Goal: Transaction & Acquisition: Purchase product/service

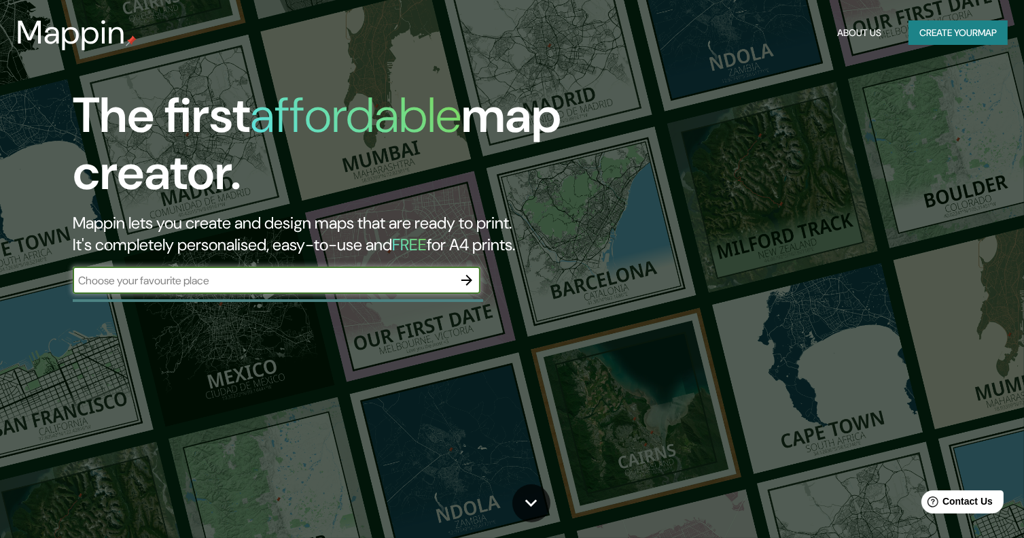
click at [223, 288] on div "​" at bounding box center [277, 279] width 408 height 27
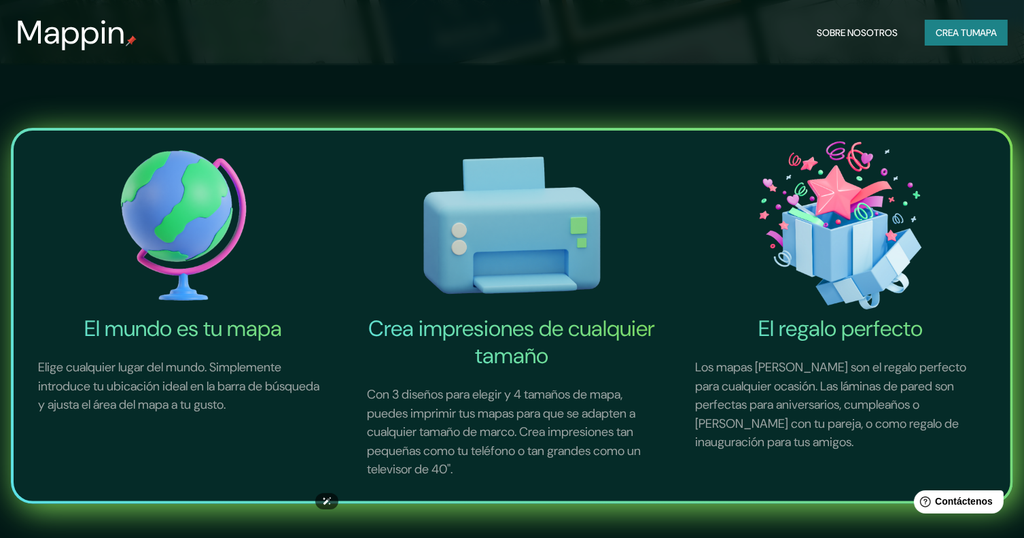
scroll to position [204, 0]
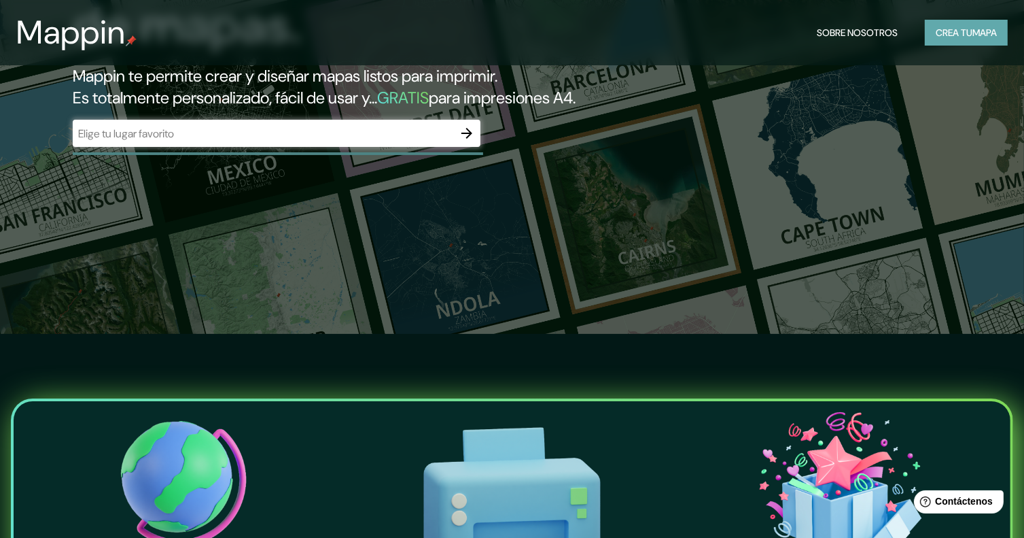
click at [936, 31] on font "Crea tu" at bounding box center [954, 33] width 37 height 12
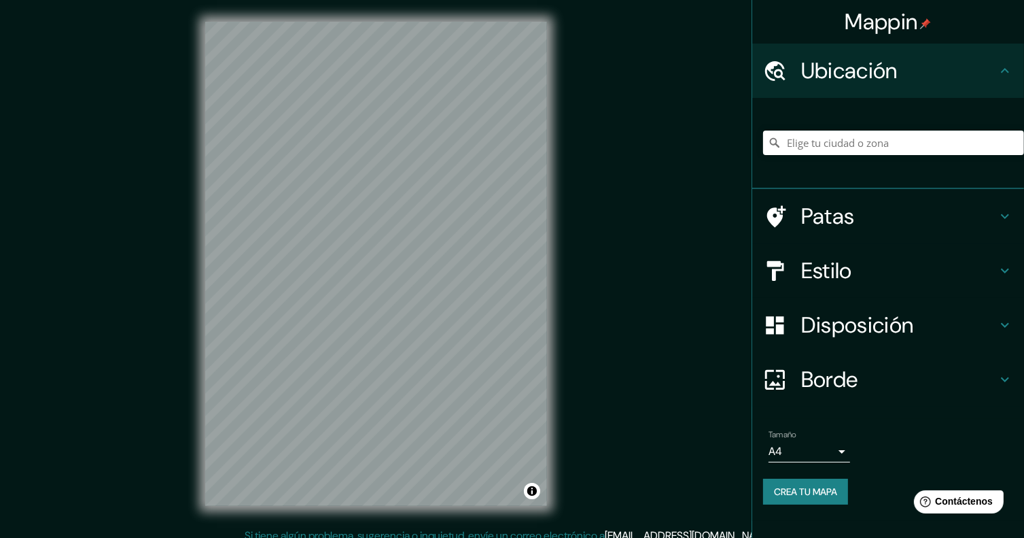
click at [878, 64] on font "Ubicación" at bounding box center [849, 70] width 97 height 29
click at [1007, 71] on icon at bounding box center [1005, 71] width 16 height 16
click at [1007, 70] on icon at bounding box center [1005, 70] width 8 height 5
click at [823, 154] on input "Elige tu ciudad o zona" at bounding box center [893, 143] width 261 height 24
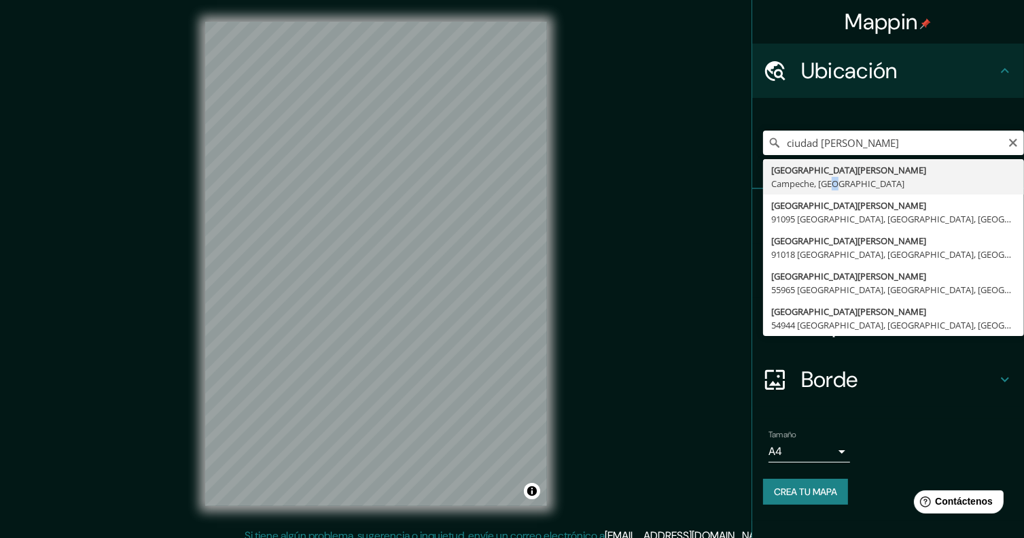
type input "[GEOGRAPHIC_DATA][PERSON_NAME], [GEOGRAPHIC_DATA], [GEOGRAPHIC_DATA]"
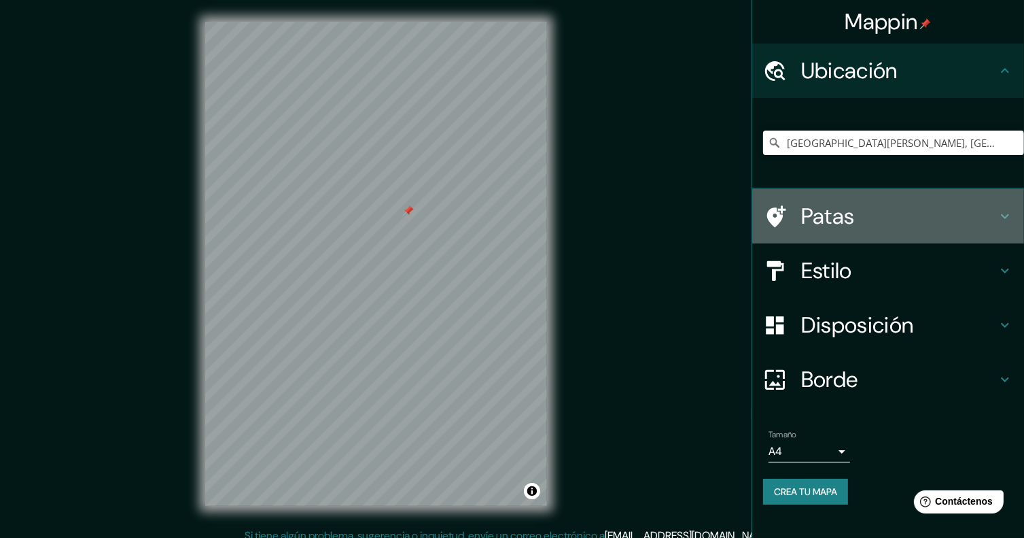
click at [1012, 212] on icon at bounding box center [1005, 216] width 16 height 16
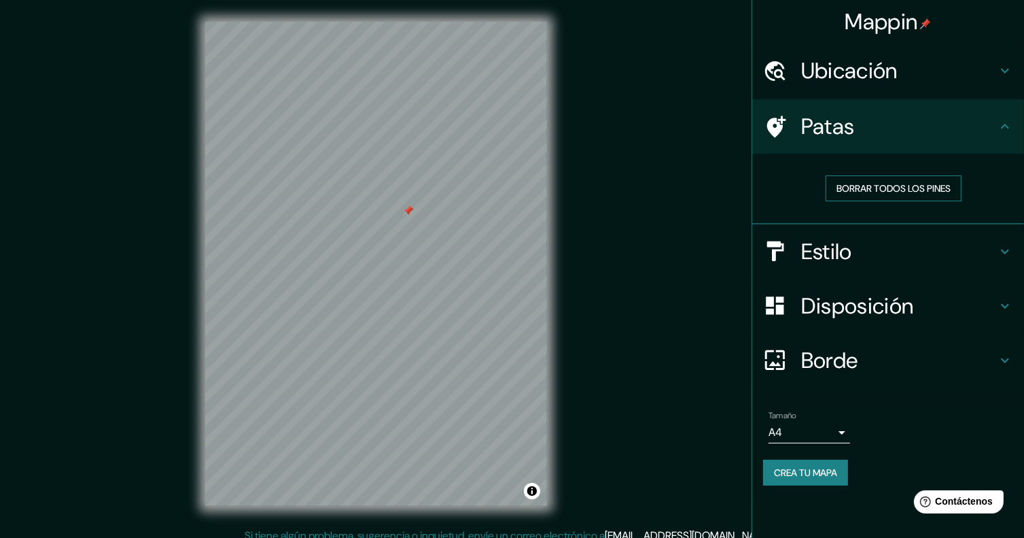
click at [940, 186] on font "Borrar todos los pines" at bounding box center [894, 188] width 114 height 12
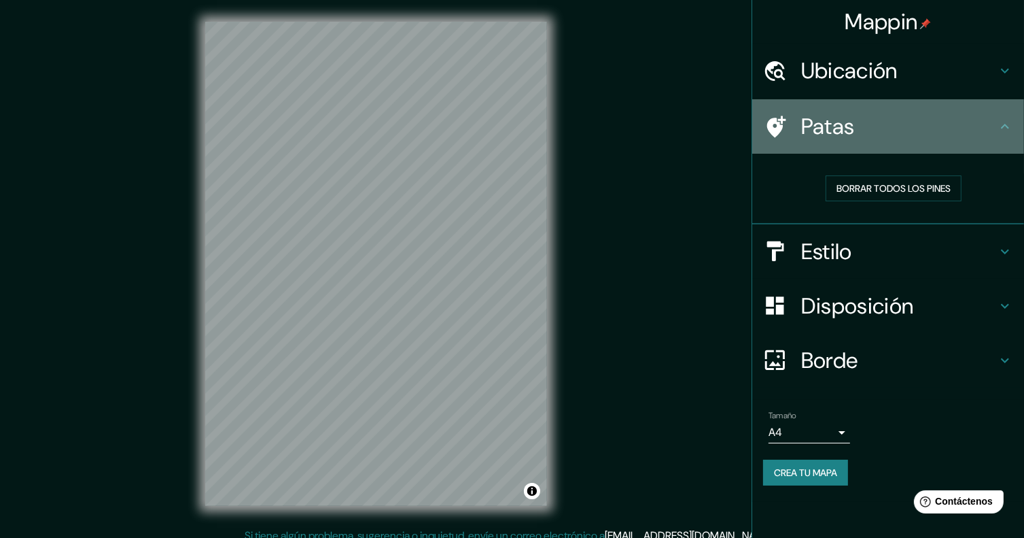
click at [999, 119] on icon at bounding box center [1005, 126] width 16 height 16
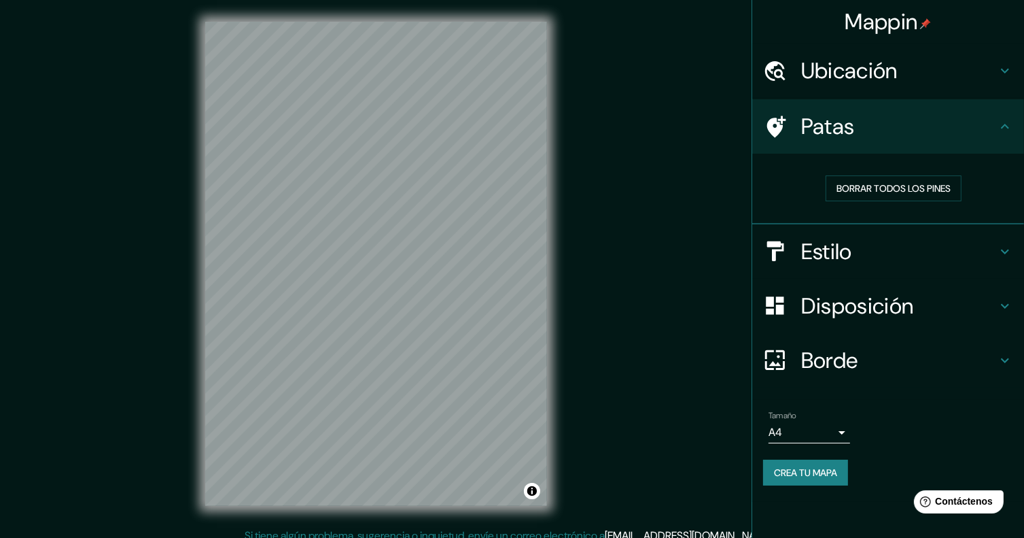
scroll to position [11, 0]
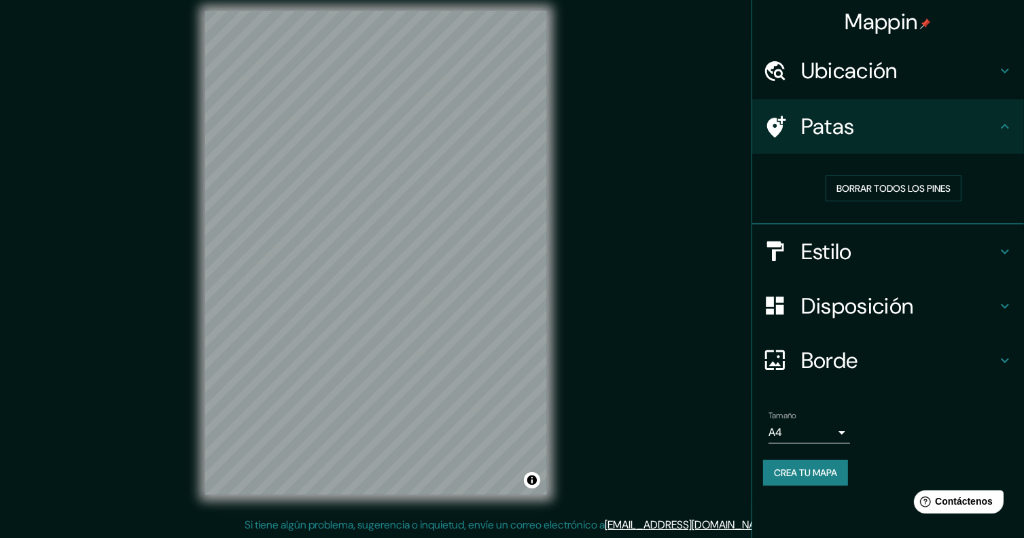
click at [992, 249] on h4 "Estilo" at bounding box center [899, 251] width 196 height 27
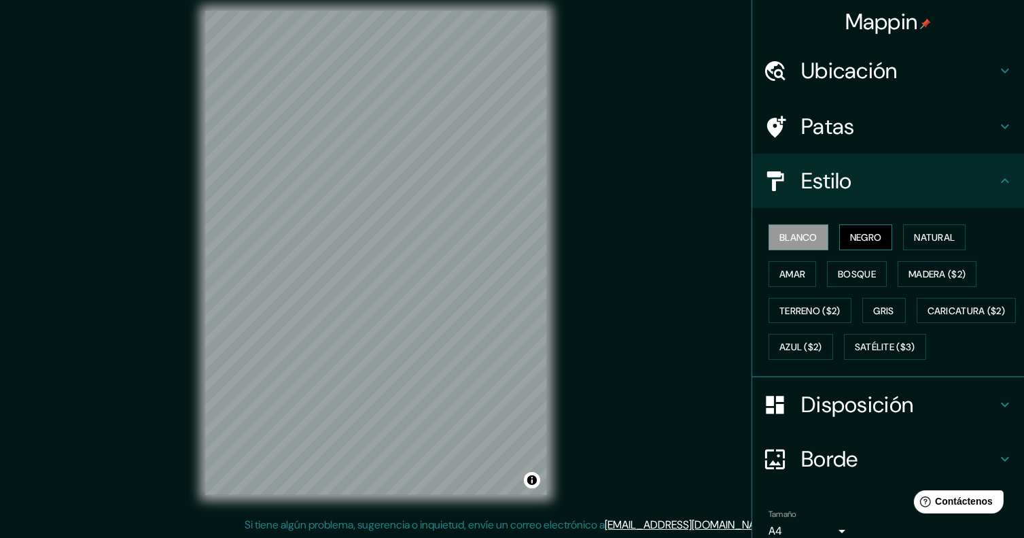
click at [861, 232] on font "Negro" at bounding box center [866, 237] width 32 height 12
click at [863, 271] on font "Bosque" at bounding box center [857, 274] width 38 height 12
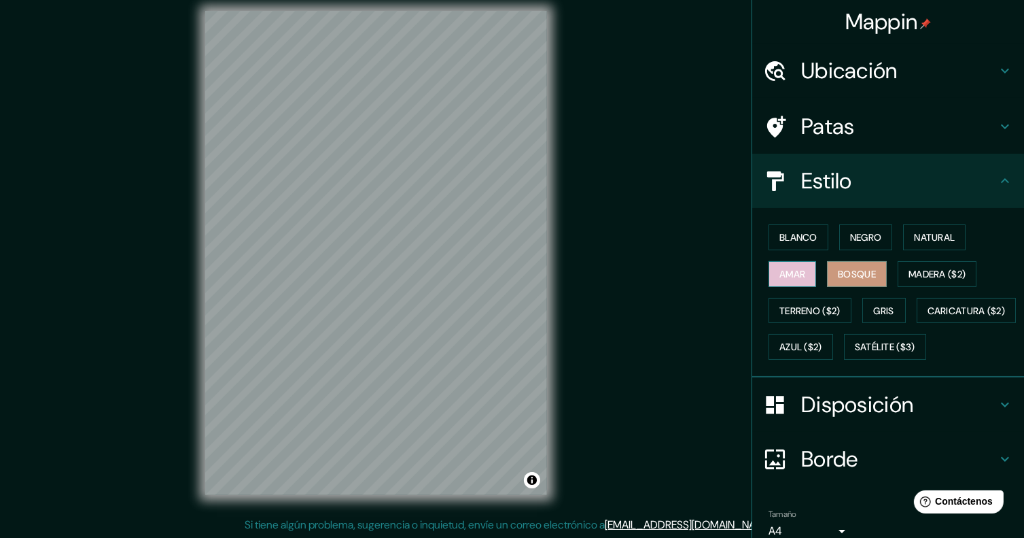
click at [795, 277] on font "Amar" at bounding box center [793, 274] width 26 height 12
click at [939, 275] on font "Madera ($2)" at bounding box center [937, 274] width 57 height 12
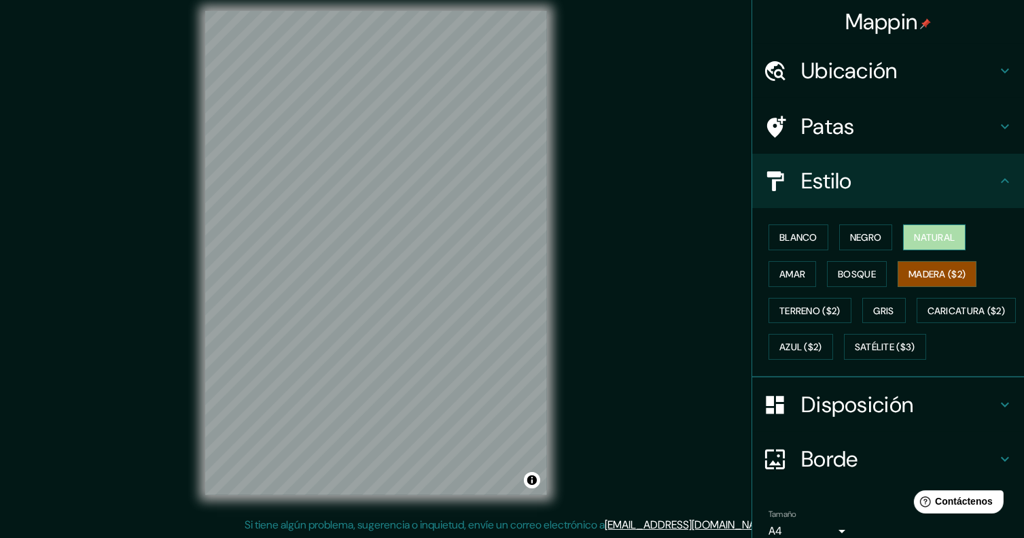
click at [922, 233] on font "Natural" at bounding box center [934, 237] width 41 height 12
click at [867, 241] on font "Negro" at bounding box center [866, 237] width 32 height 12
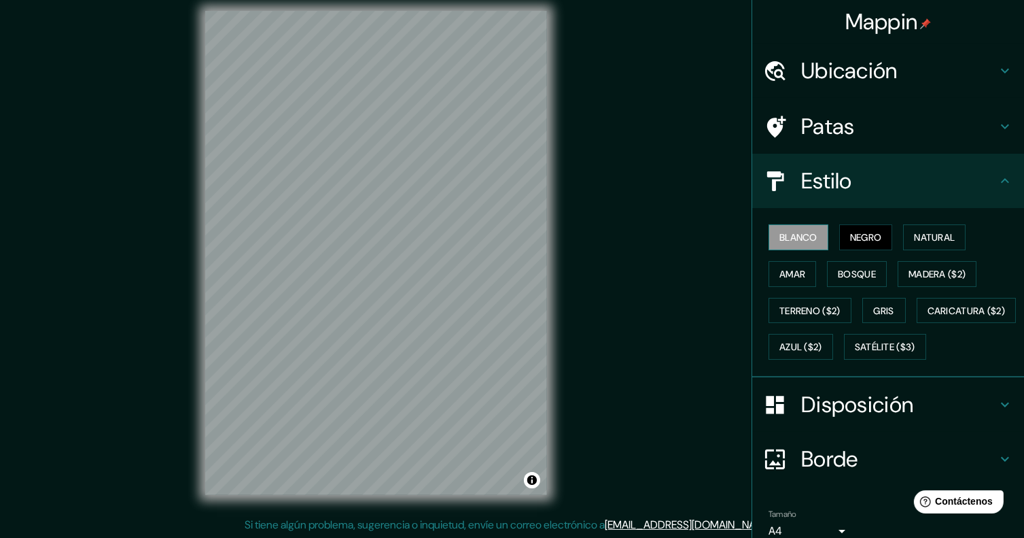
click at [780, 241] on font "Blanco" at bounding box center [799, 237] width 38 height 12
click at [928, 317] on font "Caricatura ($2)" at bounding box center [967, 311] width 78 height 12
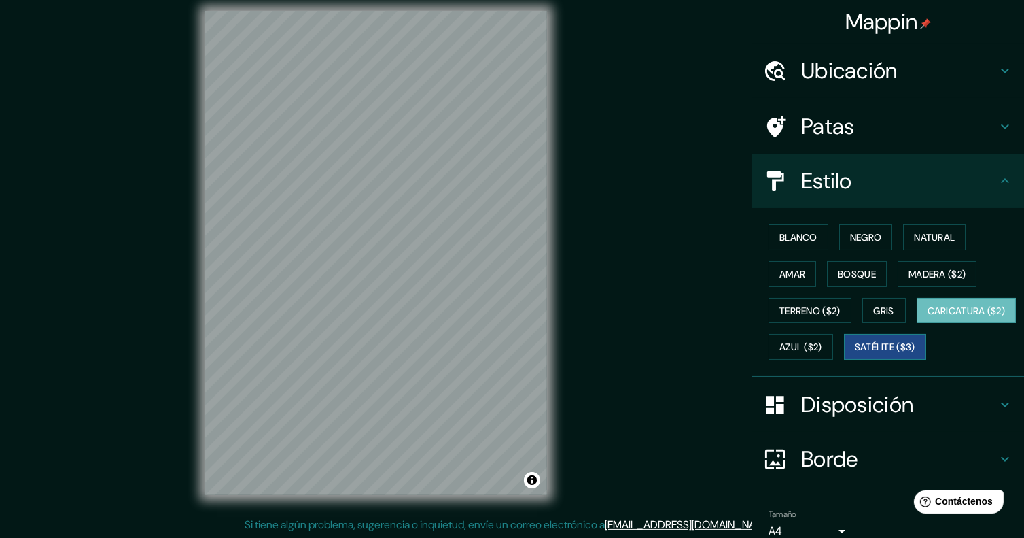
click at [855, 353] on font "Satélite ($3)" at bounding box center [885, 347] width 60 height 12
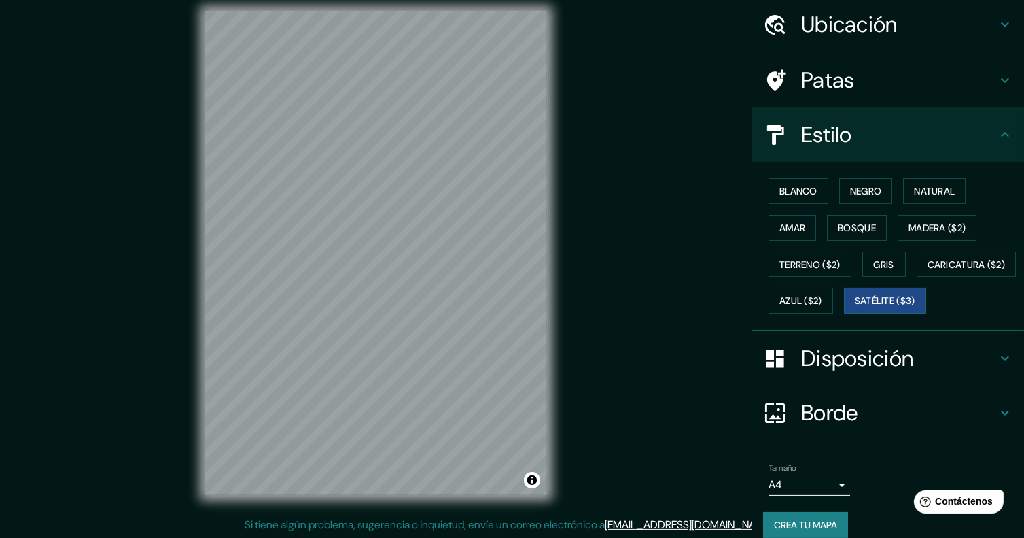
scroll to position [95, 0]
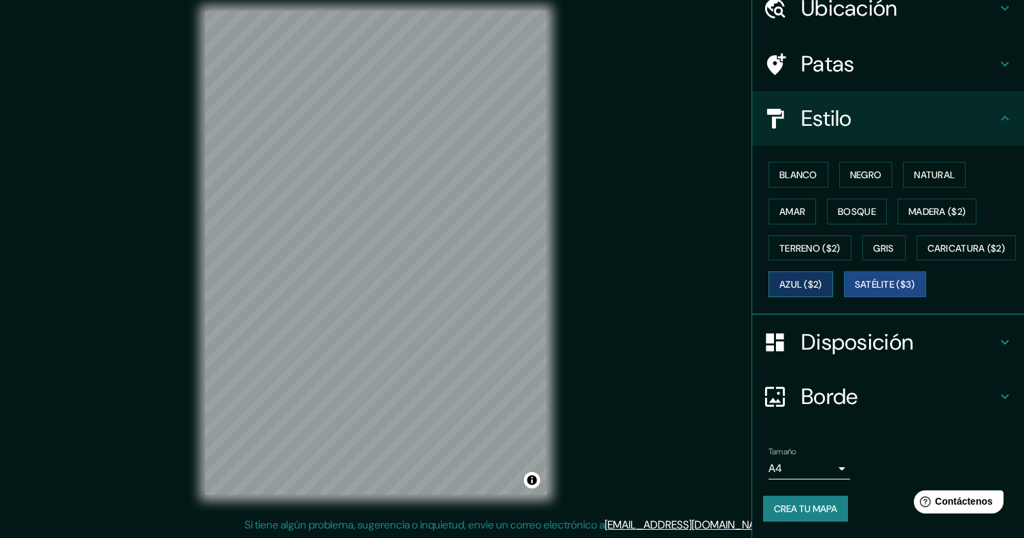
click at [822, 279] on font "Azul ($2)" at bounding box center [801, 285] width 43 height 12
click at [928, 240] on font "Caricatura ($2)" at bounding box center [967, 248] width 78 height 18
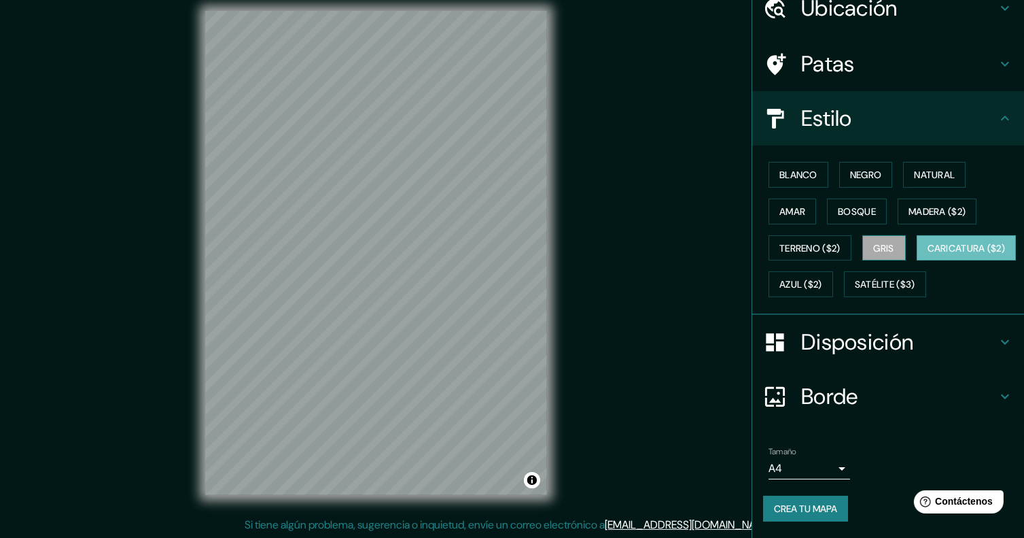
click at [874, 239] on font "Gris" at bounding box center [884, 248] width 20 height 18
click at [817, 162] on button "Blanco" at bounding box center [799, 175] width 60 height 26
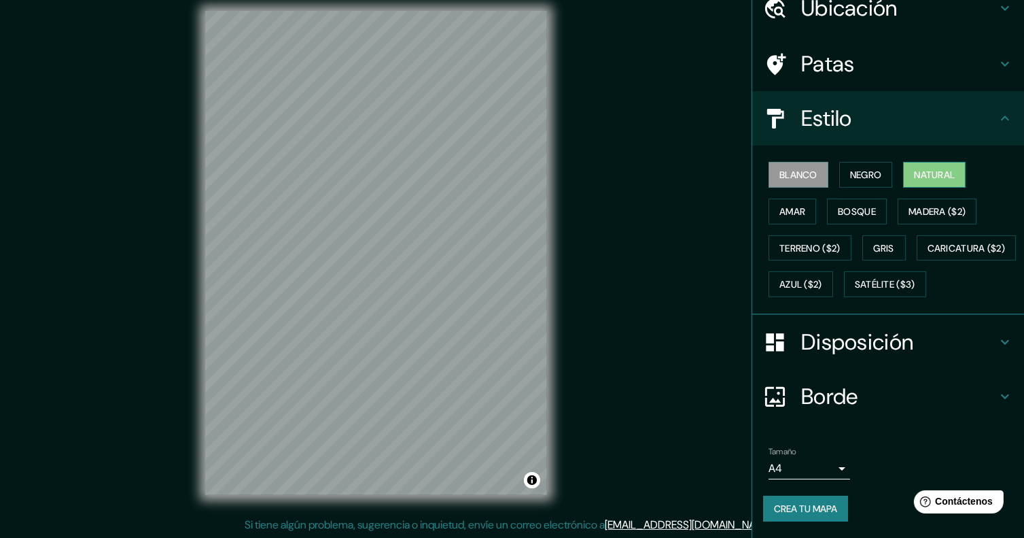
click at [937, 169] on font "Natural" at bounding box center [934, 175] width 41 height 12
click at [984, 334] on h4 "Disposición" at bounding box center [899, 341] width 196 height 27
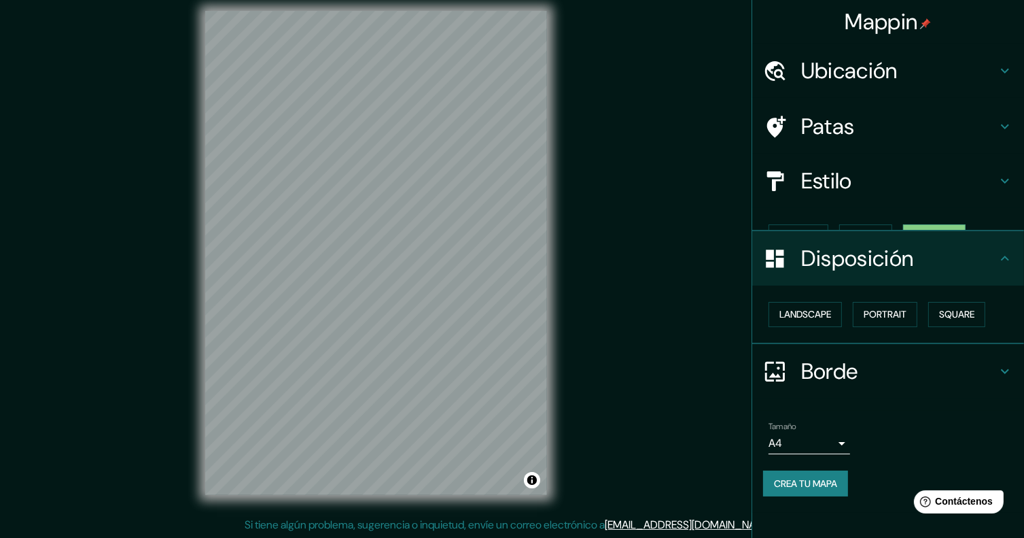
scroll to position [0, 0]
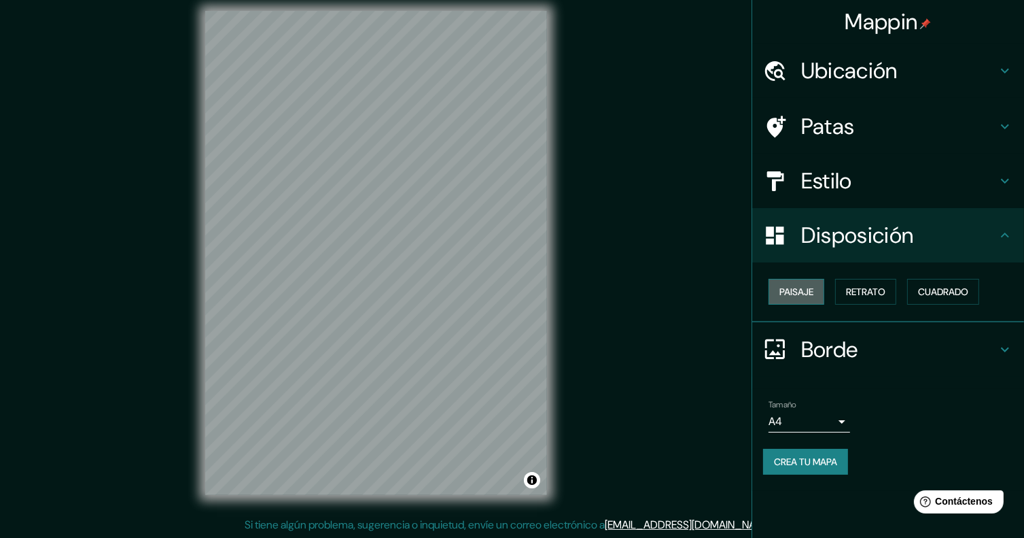
click at [775, 285] on button "Paisaje" at bounding box center [797, 292] width 56 height 26
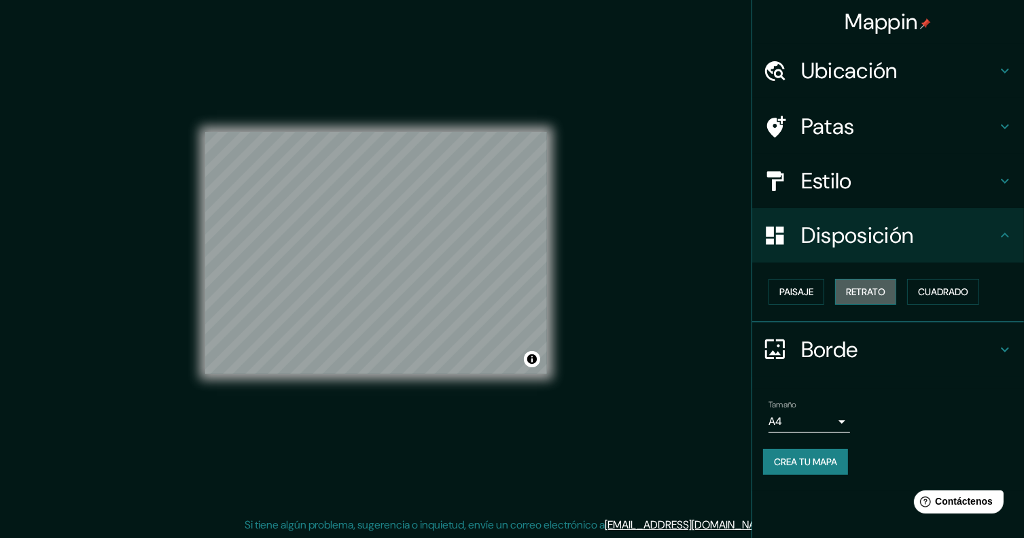
click at [878, 285] on font "Retrato" at bounding box center [865, 291] width 39 height 12
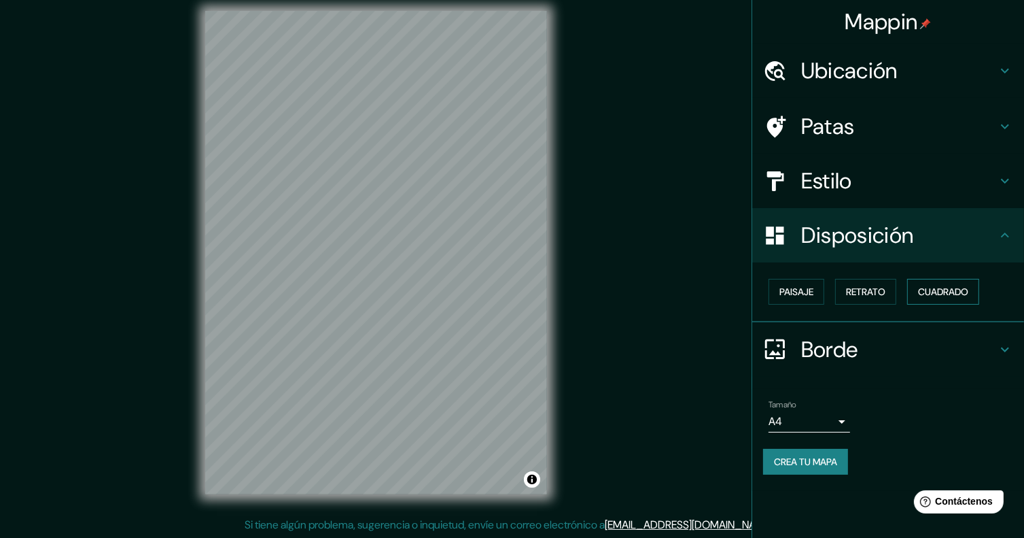
click at [954, 287] on font "Cuadrado" at bounding box center [943, 291] width 50 height 12
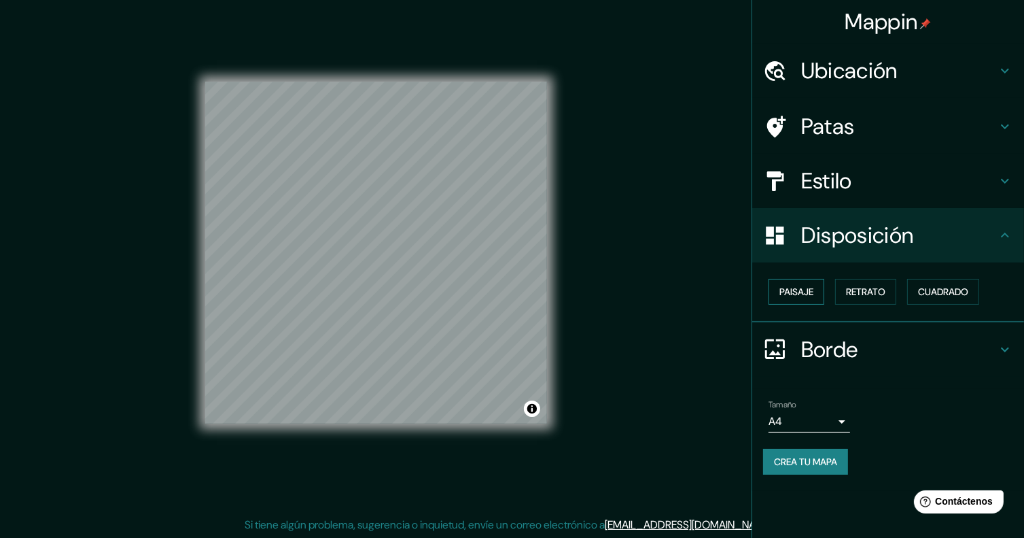
click at [810, 285] on font "Paisaje" at bounding box center [797, 291] width 34 height 12
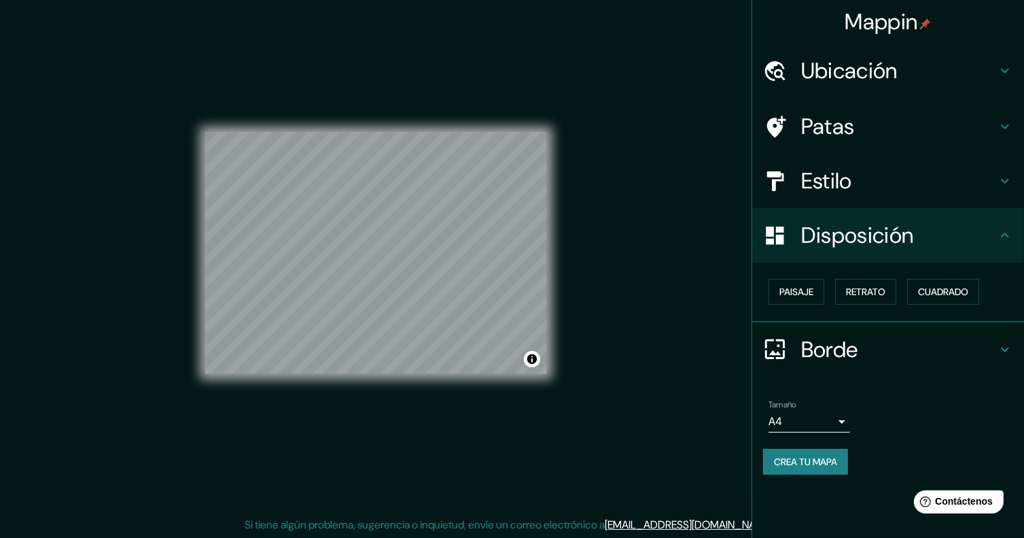
click at [1011, 347] on icon at bounding box center [1005, 349] width 16 height 16
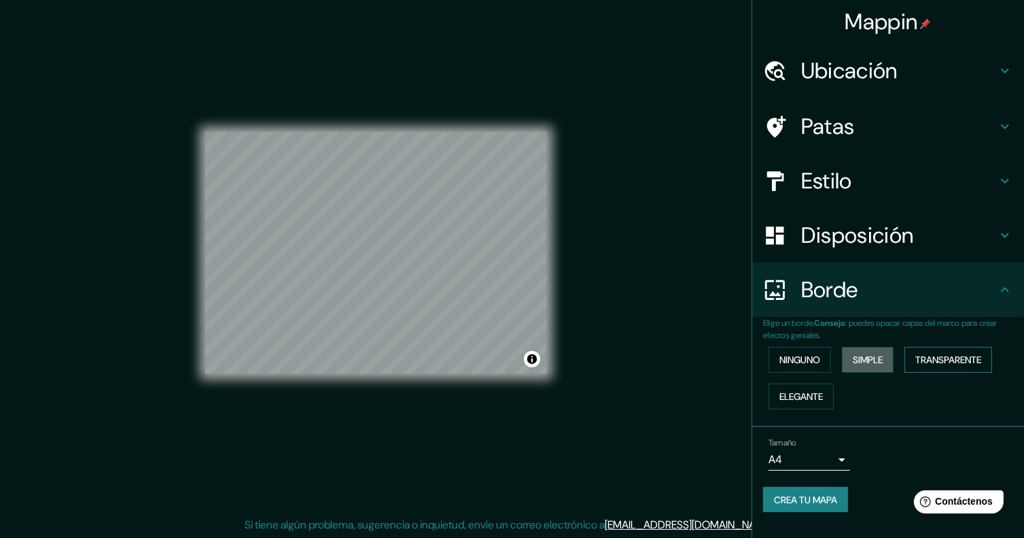
drag, startPoint x: 886, startPoint y: 356, endPoint x: 929, endPoint y: 357, distance: 42.1
click at [888, 357] on button "Simple" at bounding box center [868, 360] width 52 height 26
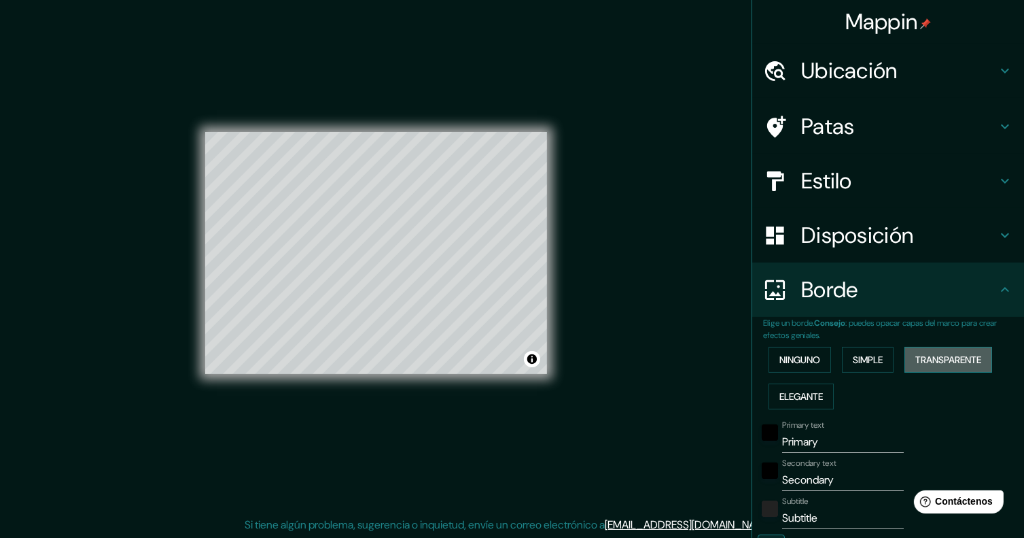
click at [956, 356] on font "Transparente" at bounding box center [949, 359] width 66 height 12
click at [807, 400] on font "Elegante" at bounding box center [802, 396] width 44 height 12
drag, startPoint x: 802, startPoint y: 360, endPoint x: 810, endPoint y: 356, distance: 9.1
click at [802, 360] on font "Ninguno" at bounding box center [800, 359] width 41 height 12
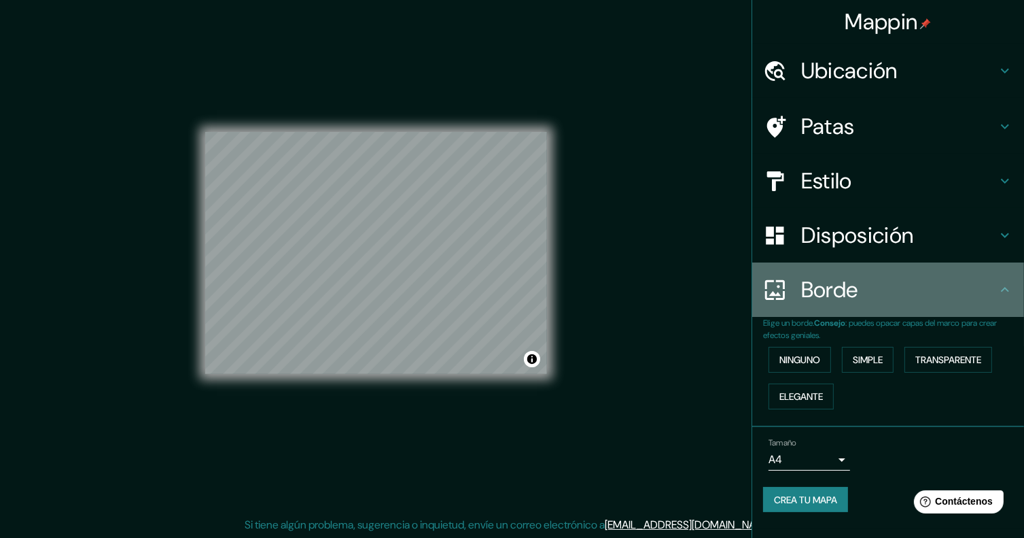
click at [1001, 293] on icon at bounding box center [1005, 289] width 16 height 16
click at [999, 297] on icon at bounding box center [1005, 289] width 16 height 16
click at [1002, 283] on icon at bounding box center [1005, 289] width 16 height 16
click at [999, 290] on icon at bounding box center [1005, 289] width 16 height 16
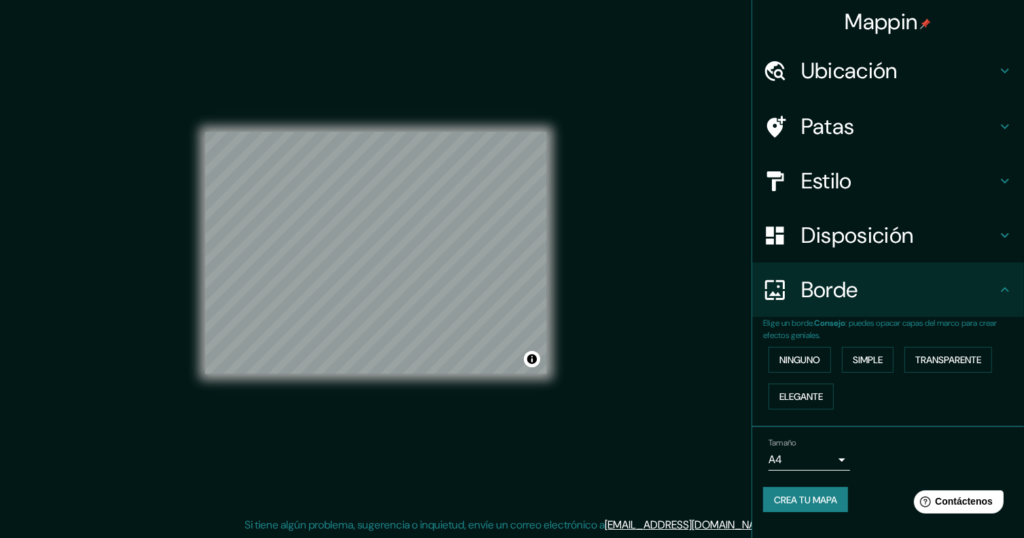
click at [1009, 230] on icon at bounding box center [1005, 235] width 16 height 16
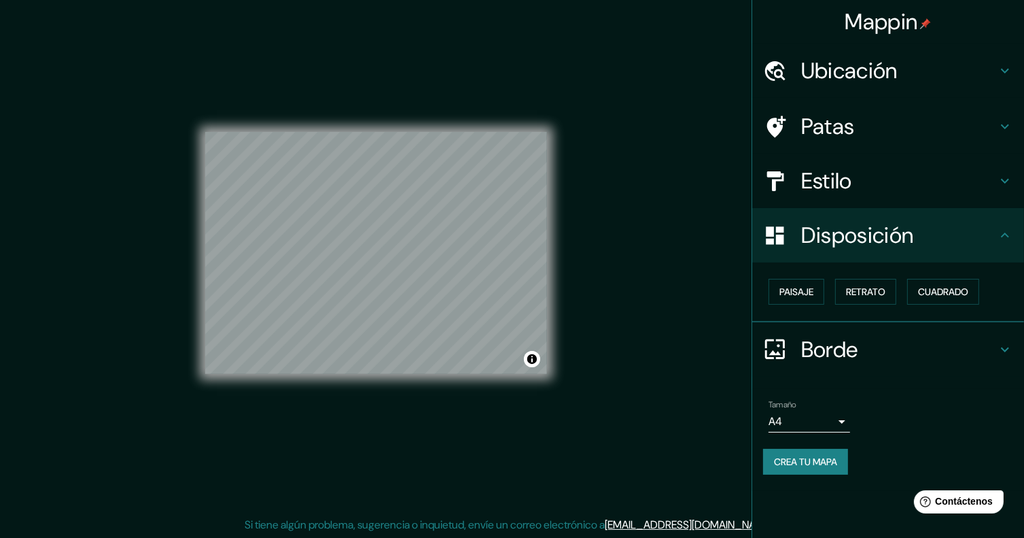
click at [1012, 232] on icon at bounding box center [1005, 235] width 16 height 16
click at [893, 67] on font "Ubicación" at bounding box center [849, 70] width 97 height 29
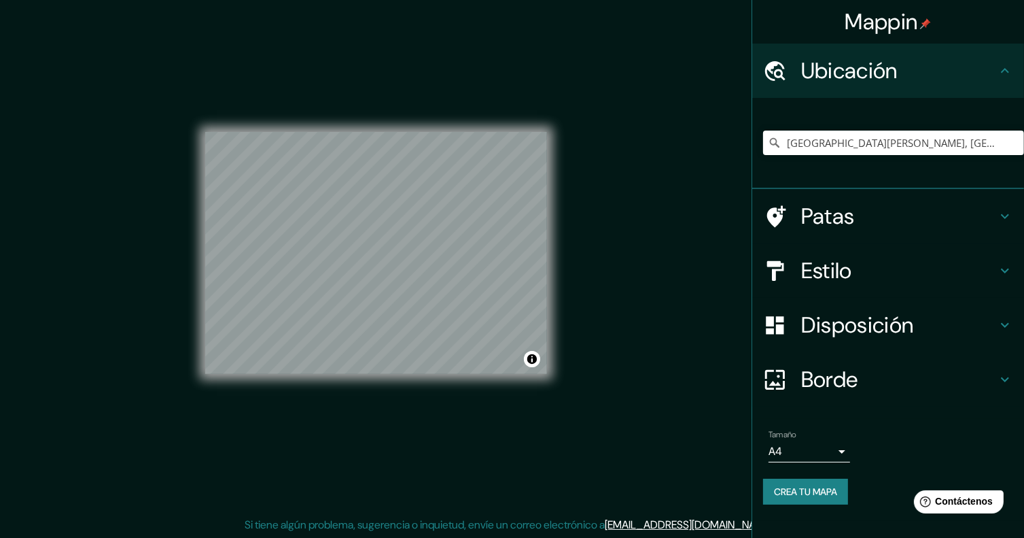
click at [893, 67] on font "Ubicación" at bounding box center [849, 70] width 97 height 29
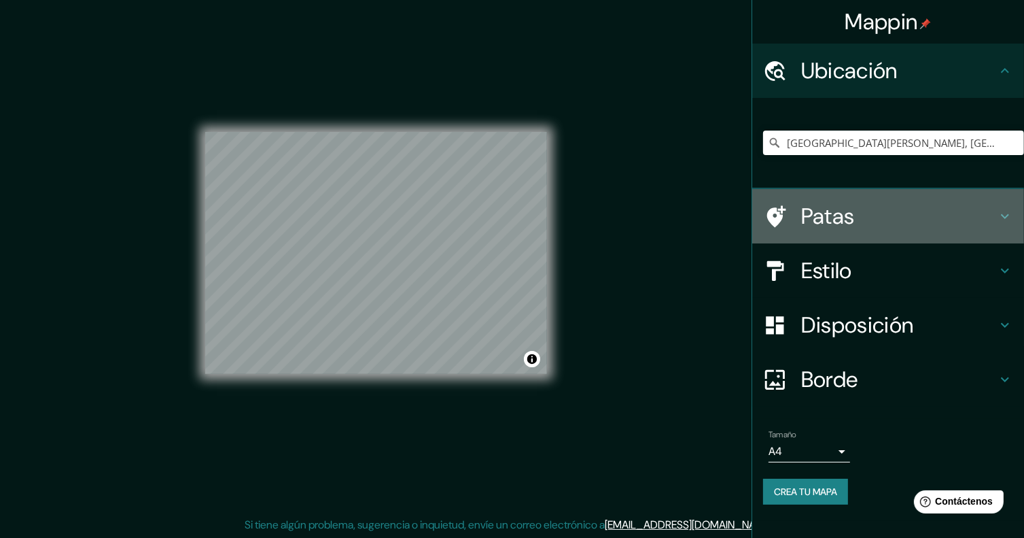
click at [924, 209] on h4 "Patas" at bounding box center [899, 216] width 196 height 27
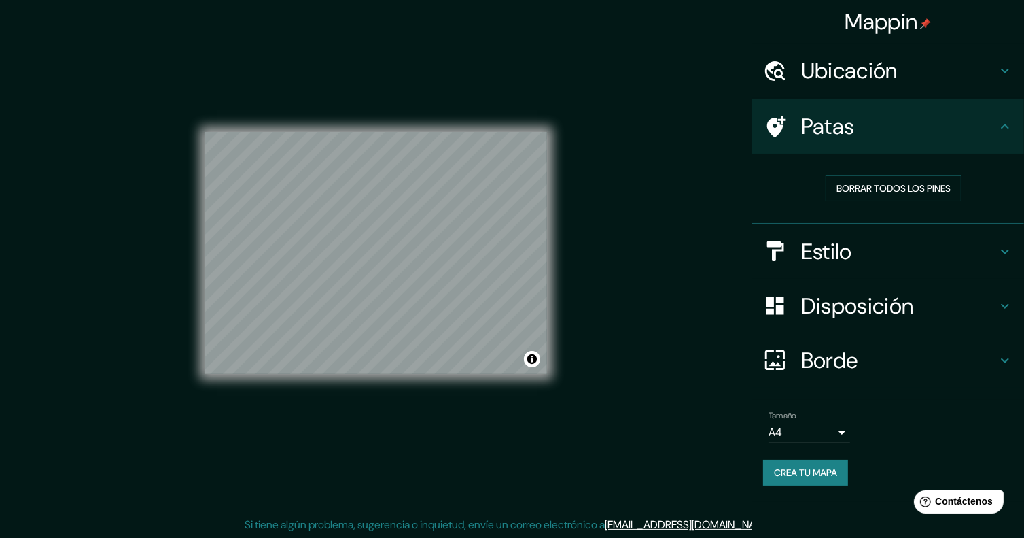
click at [990, 126] on h4 "Patas" at bounding box center [899, 126] width 196 height 27
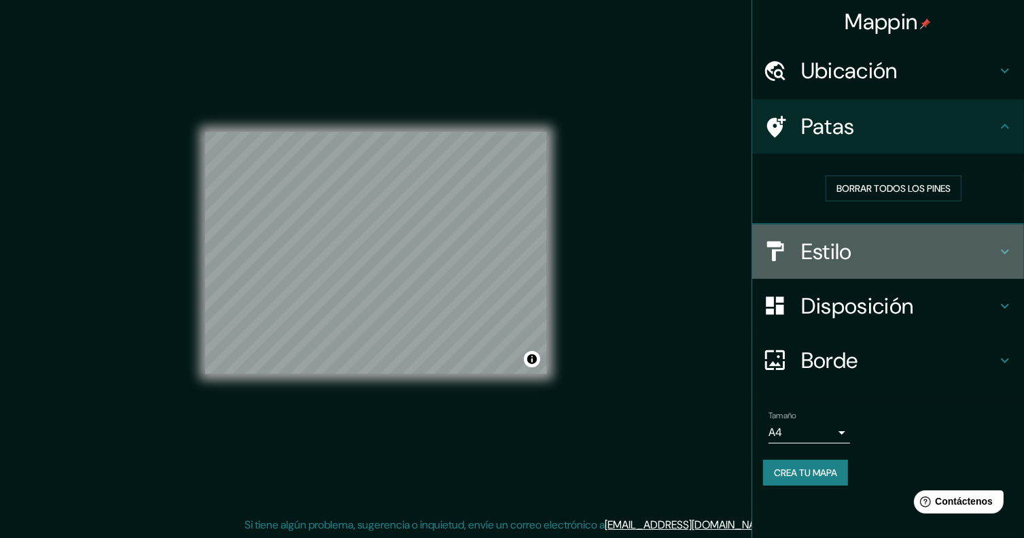
click at [1006, 252] on icon at bounding box center [1005, 251] width 16 height 16
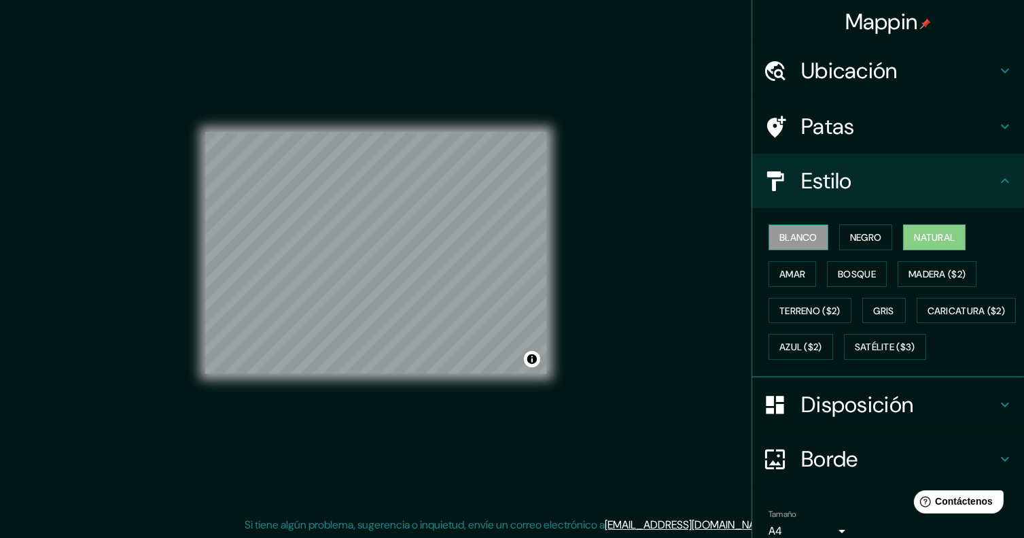
click at [814, 233] on button "Blanco" at bounding box center [799, 237] width 60 height 26
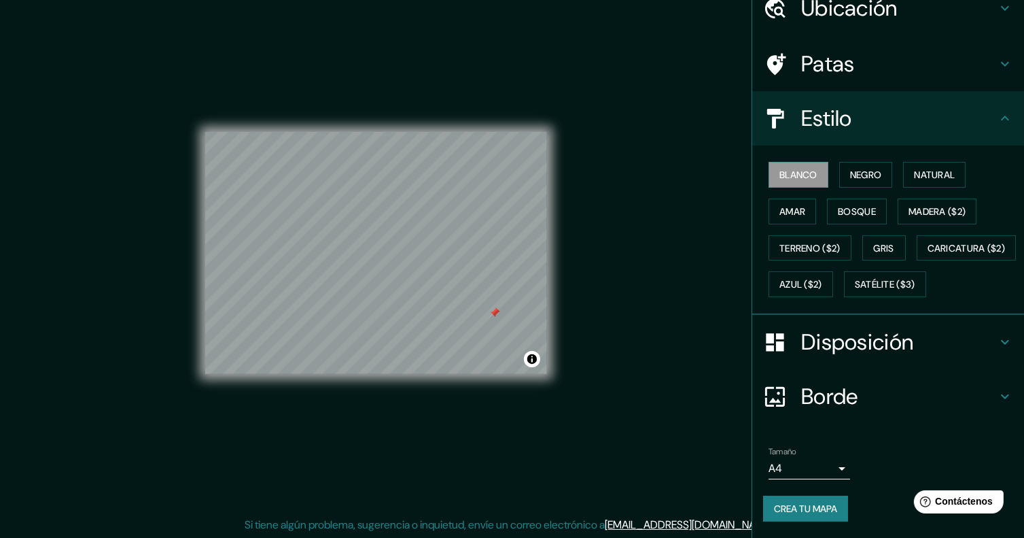
scroll to position [95, 0]
click at [887, 341] on font "Disposición" at bounding box center [857, 342] width 112 height 29
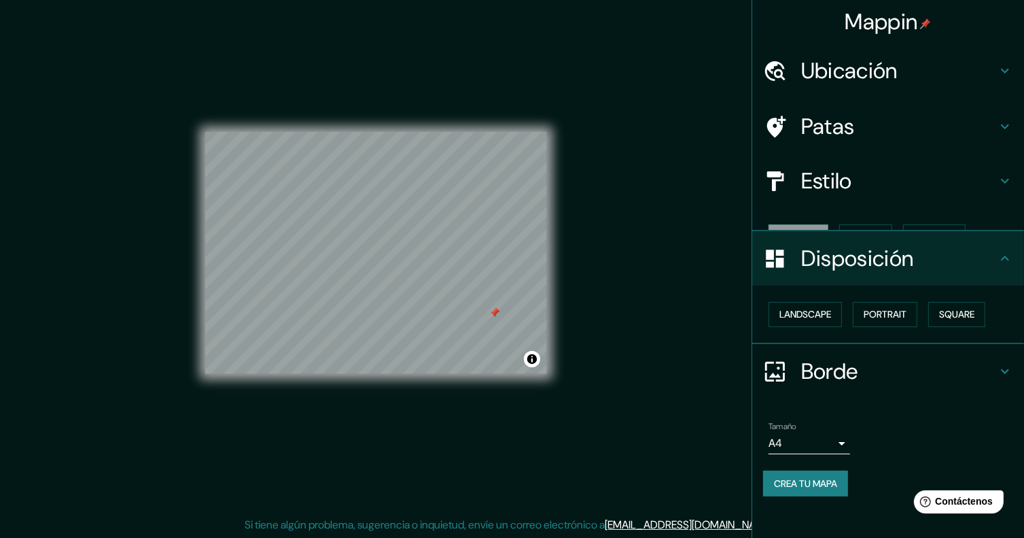
scroll to position [0, 0]
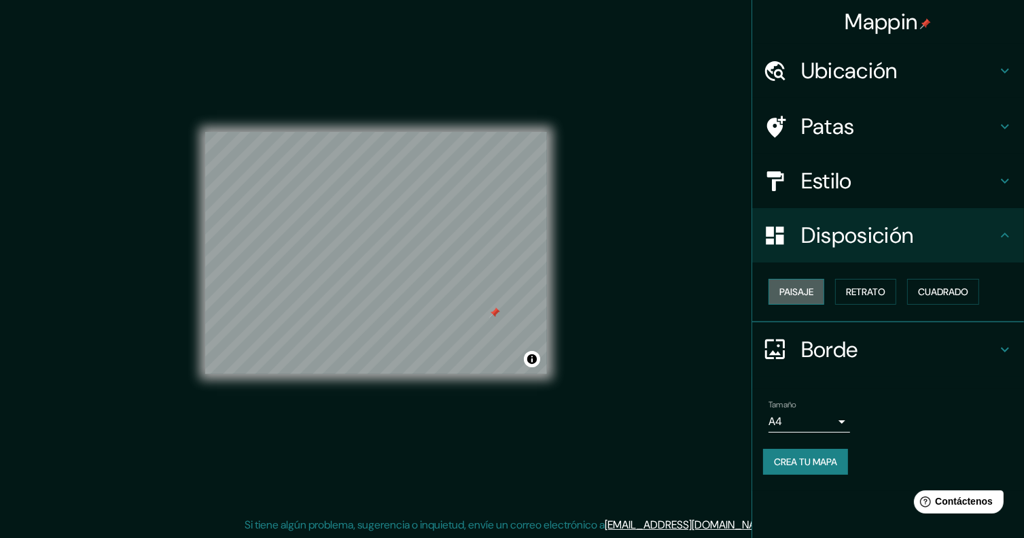
click at [800, 292] on font "Paisaje" at bounding box center [797, 291] width 34 height 12
click at [800, 290] on font "Paisaje" at bounding box center [797, 291] width 34 height 12
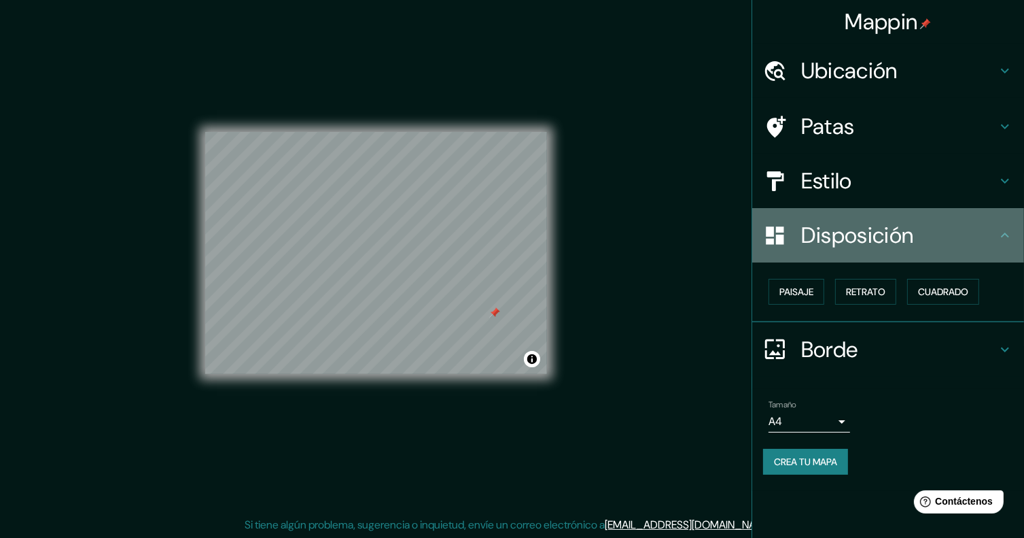
click at [882, 227] on font "Disposición" at bounding box center [857, 235] width 112 height 29
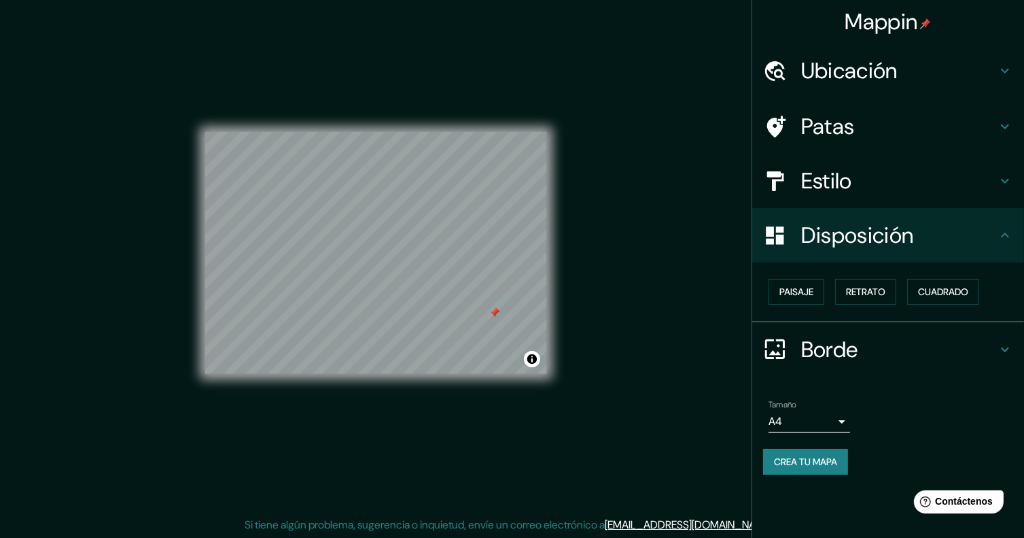
click at [996, 232] on h4 "Disposición" at bounding box center [899, 235] width 196 height 27
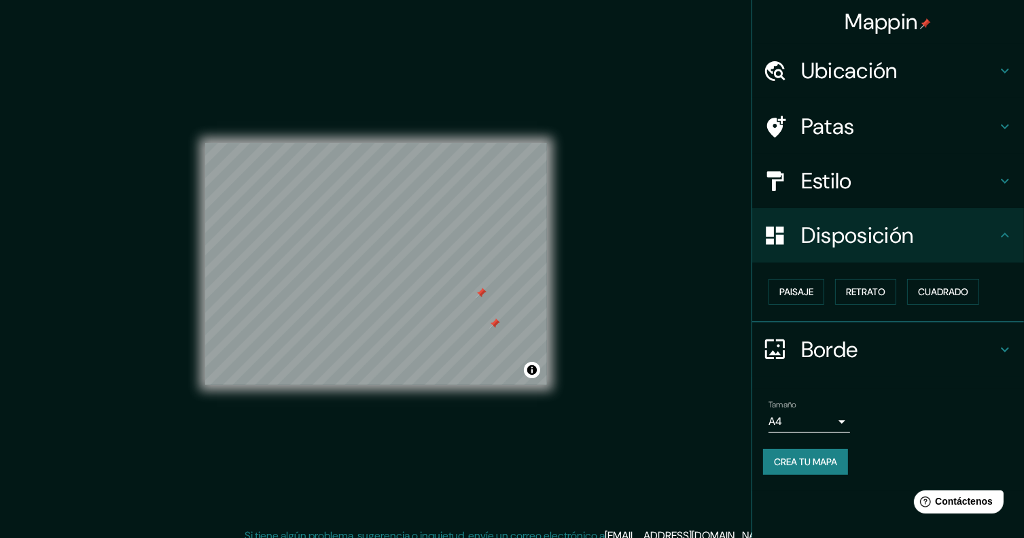
click at [476, 298] on div at bounding box center [481, 293] width 11 height 11
click at [888, 130] on h4 "Patas" at bounding box center [899, 126] width 196 height 27
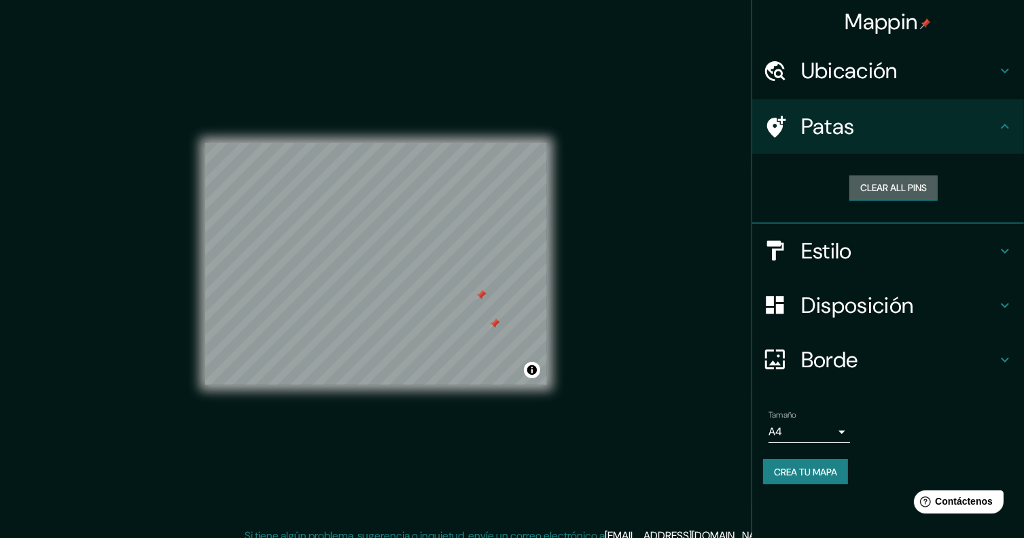
click at [905, 190] on button "Clear all pins" at bounding box center [894, 187] width 88 height 25
click at [1003, 120] on icon at bounding box center [1005, 126] width 16 height 16
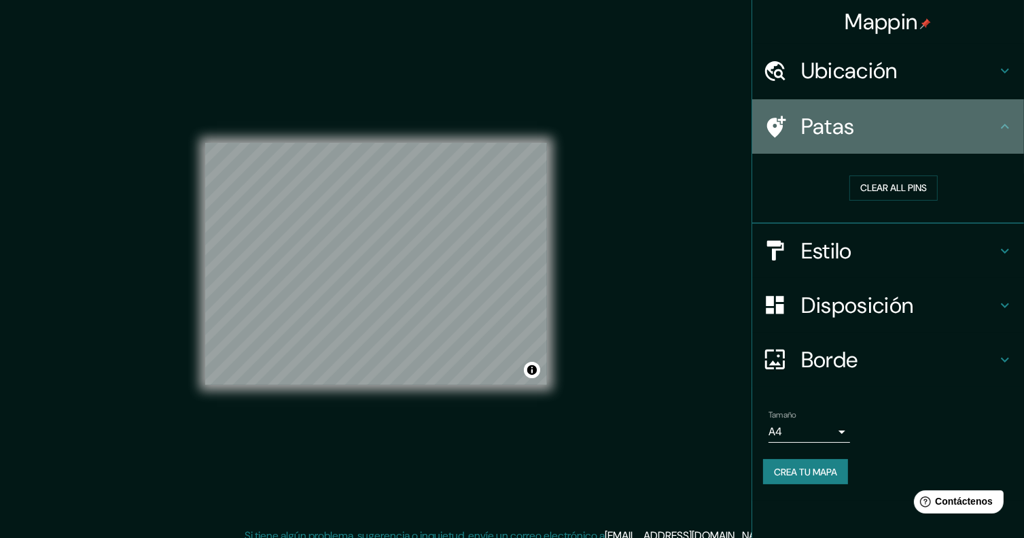
click at [998, 127] on icon at bounding box center [1005, 126] width 16 height 16
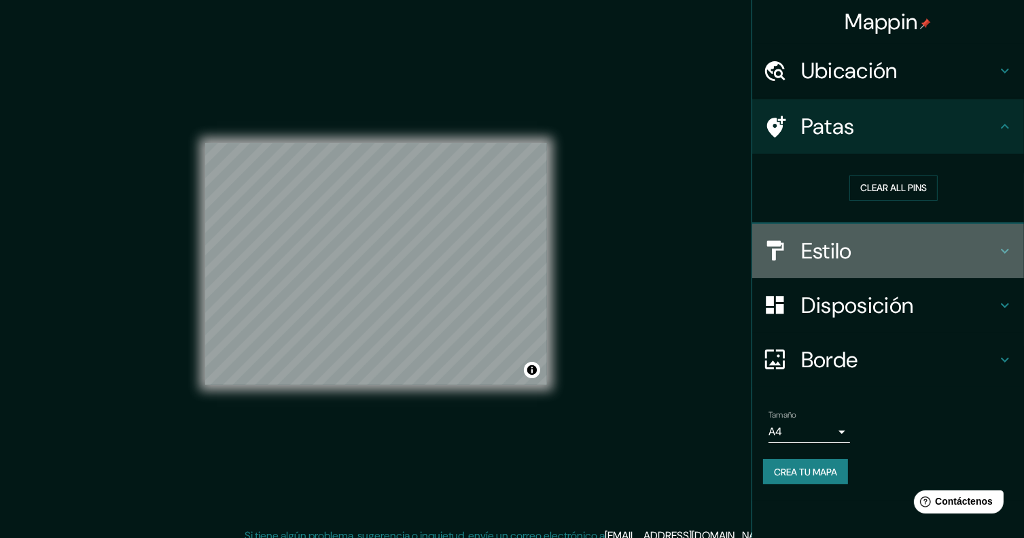
click at [973, 249] on h4 "Estilo" at bounding box center [899, 250] width 196 height 27
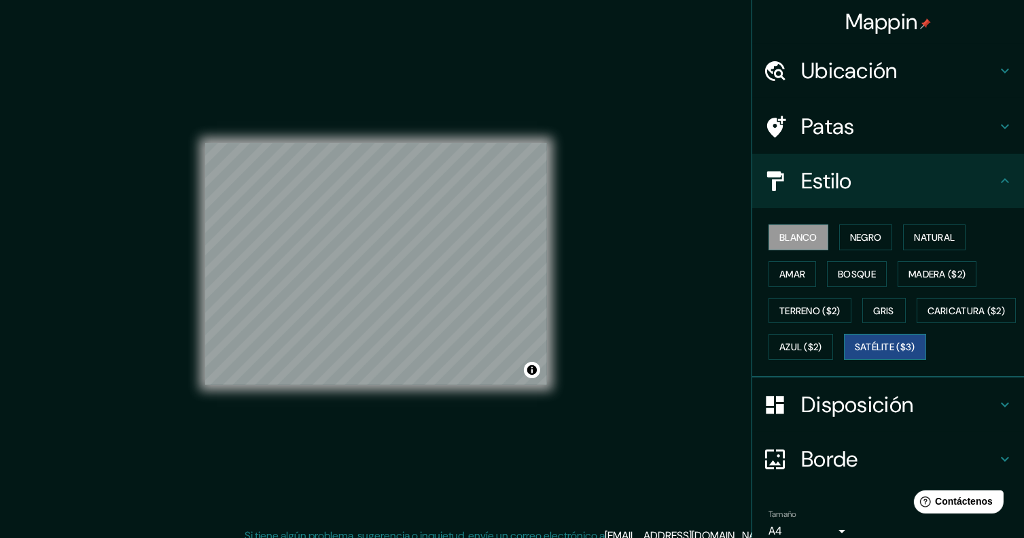
click at [855, 353] on font "Satélite ($3)" at bounding box center [885, 347] width 60 height 12
click at [513, 322] on div at bounding box center [513, 323] width 11 height 11
click at [533, 370] on button "Activar o desactivar atribución" at bounding box center [532, 370] width 16 height 16
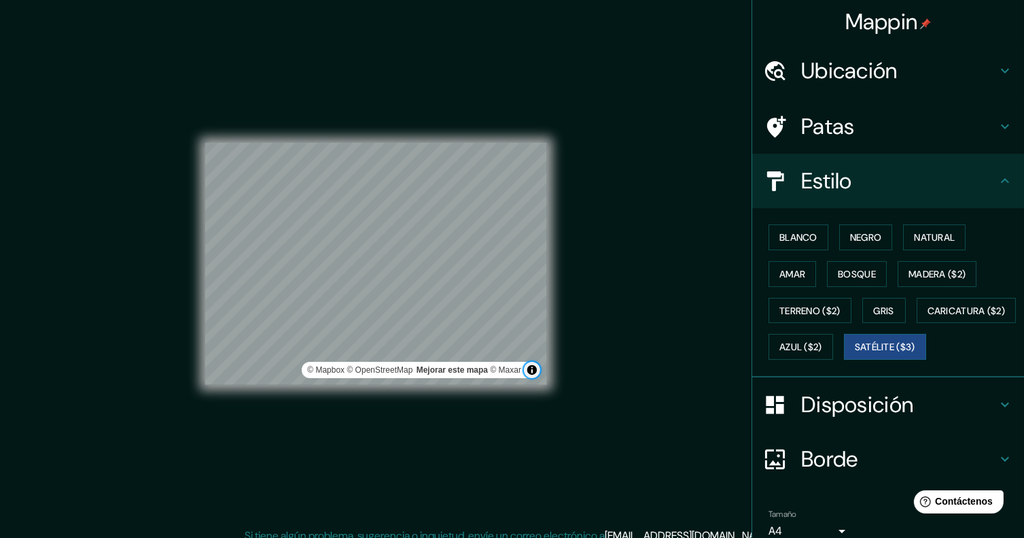
click at [533, 370] on button "Activar o desactivar atribución" at bounding box center [532, 370] width 16 height 16
click at [109, 361] on div "Mappin Ubicación [GEOGRAPHIC_DATA][PERSON_NAME], [GEOGRAPHIC_DATA], [GEOGRAPHIC…" at bounding box center [512, 274] width 1024 height 549
click at [564, 338] on div "© Mapbox © OpenStreetMap Mejorar este mapa © Maxar" at bounding box center [376, 263] width 385 height 527
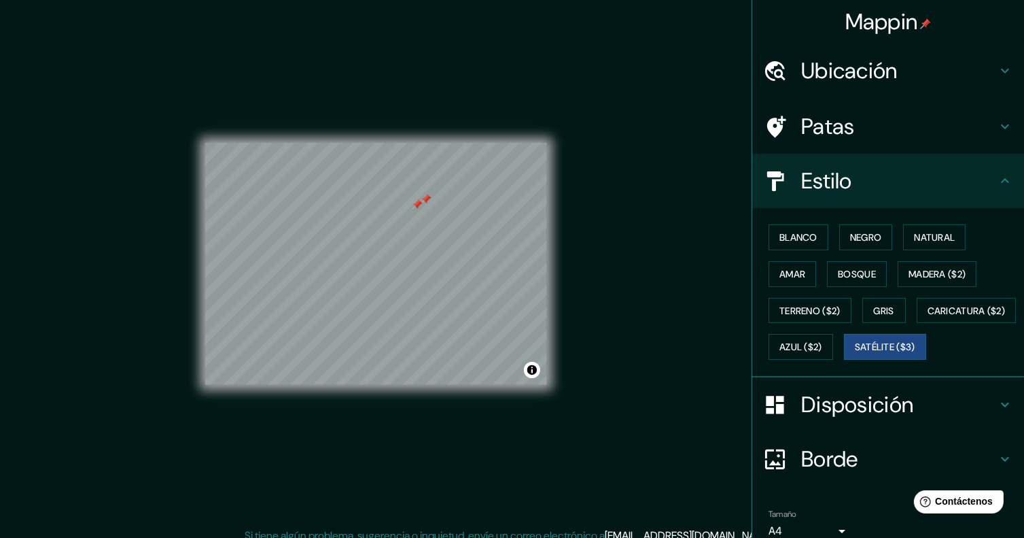
click at [430, 201] on div at bounding box center [426, 199] width 11 height 11
click at [419, 211] on div at bounding box center [420, 206] width 11 height 11
click at [417, 205] on div at bounding box center [417, 204] width 11 height 11
click at [806, 231] on font "Blanco" at bounding box center [799, 237] width 38 height 12
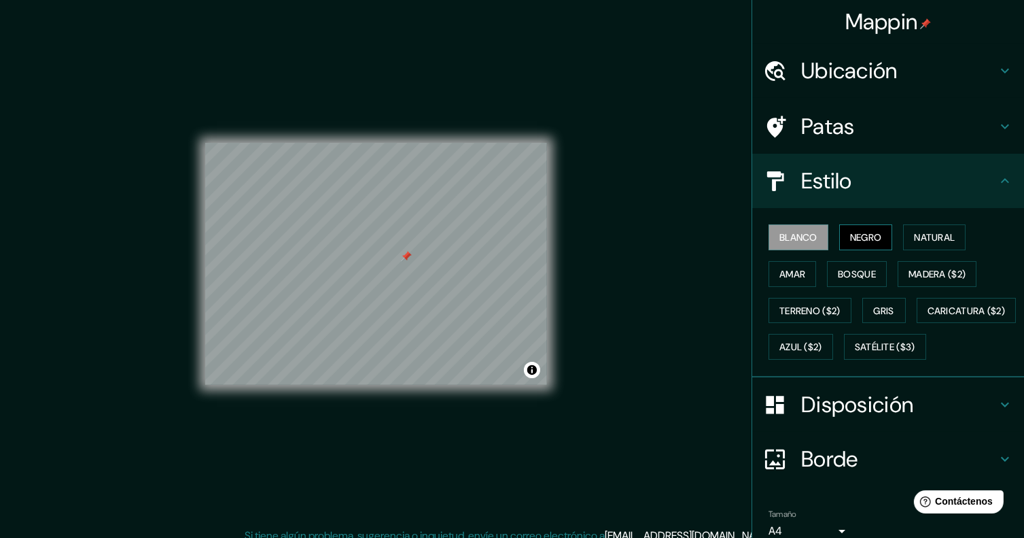
click at [850, 242] on font "Negro" at bounding box center [866, 237] width 32 height 12
click at [914, 235] on font "Natural" at bounding box center [934, 237] width 41 height 12
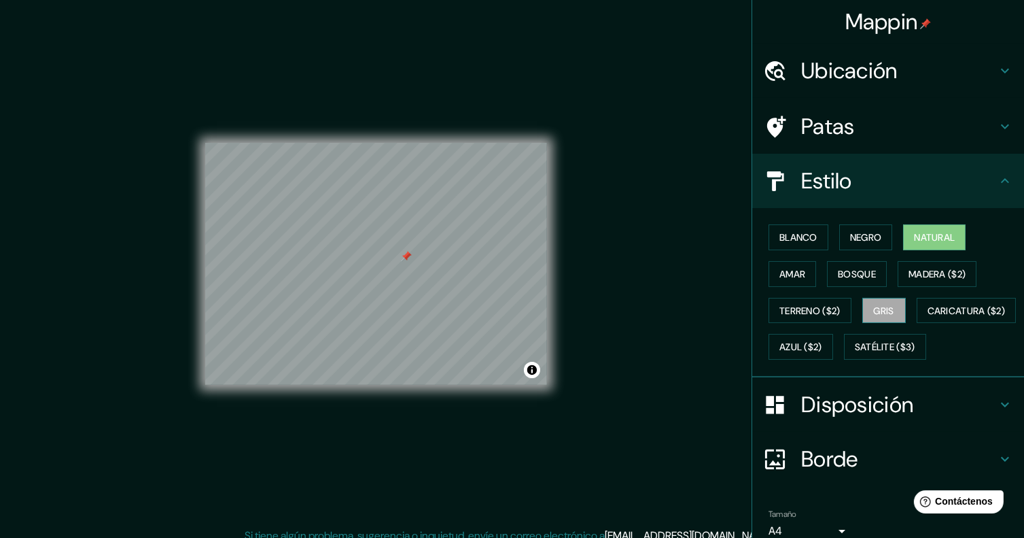
click at [879, 317] on font "Gris" at bounding box center [884, 311] width 20 height 18
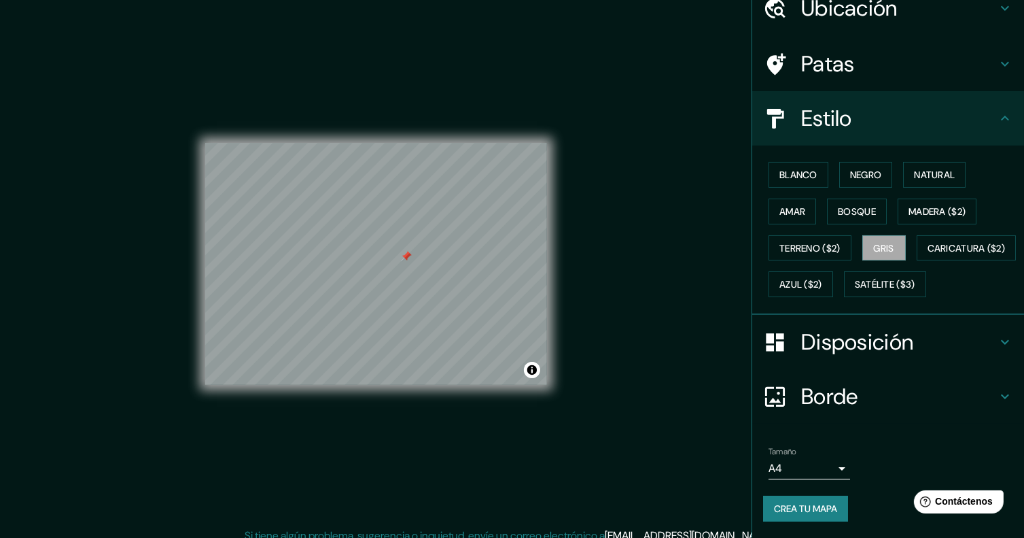
scroll to position [95, 0]
